Goal: Navigation & Orientation: Find specific page/section

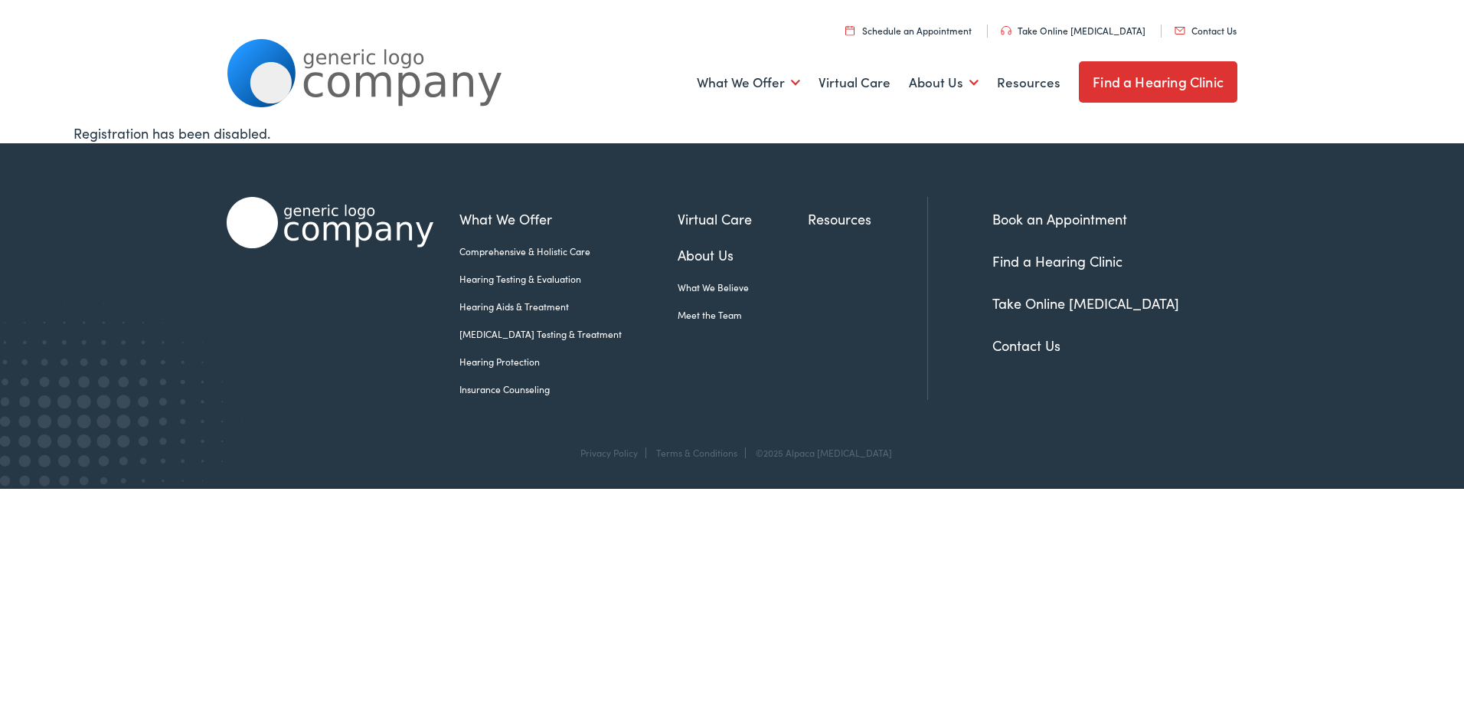
click at [678, 315] on link "Meet the Team" at bounding box center [743, 315] width 130 height 14
